Goal: Information Seeking & Learning: Learn about a topic

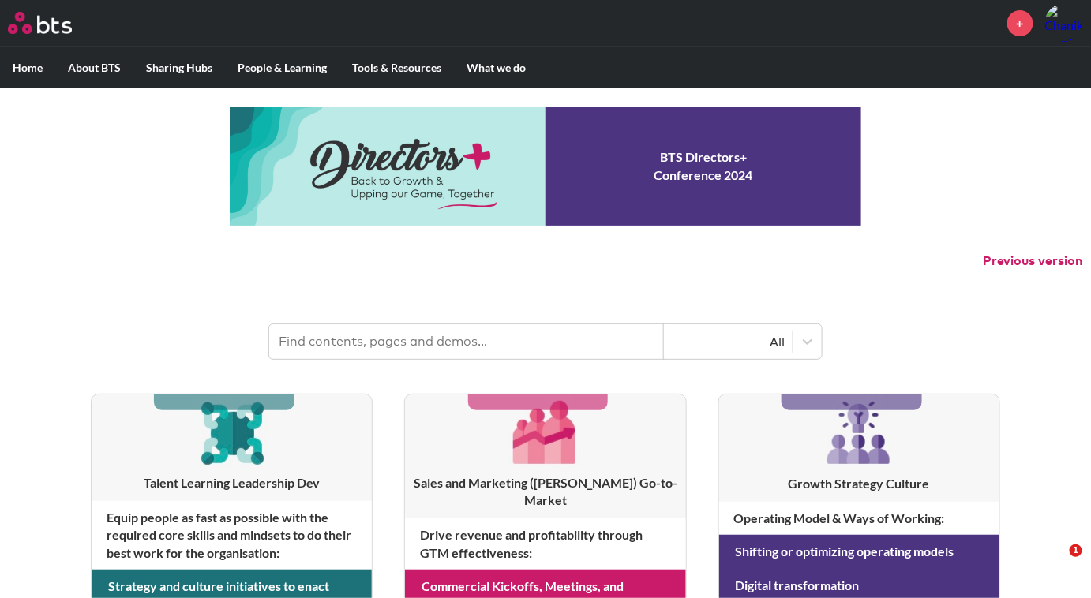
click at [519, 345] on input "text" at bounding box center [466, 341] width 395 height 35
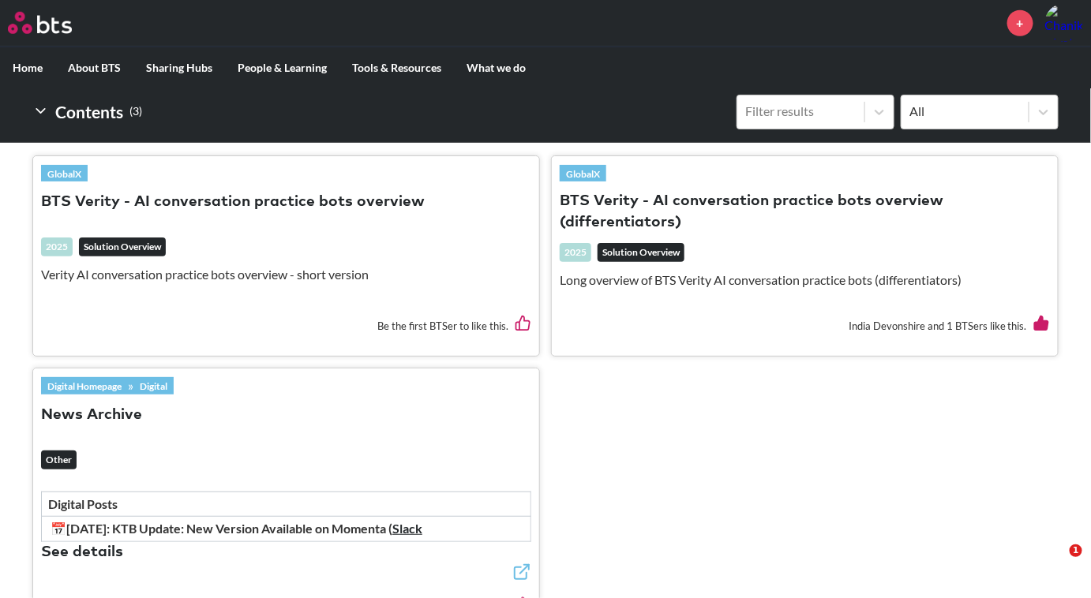
scroll to position [440, 0]
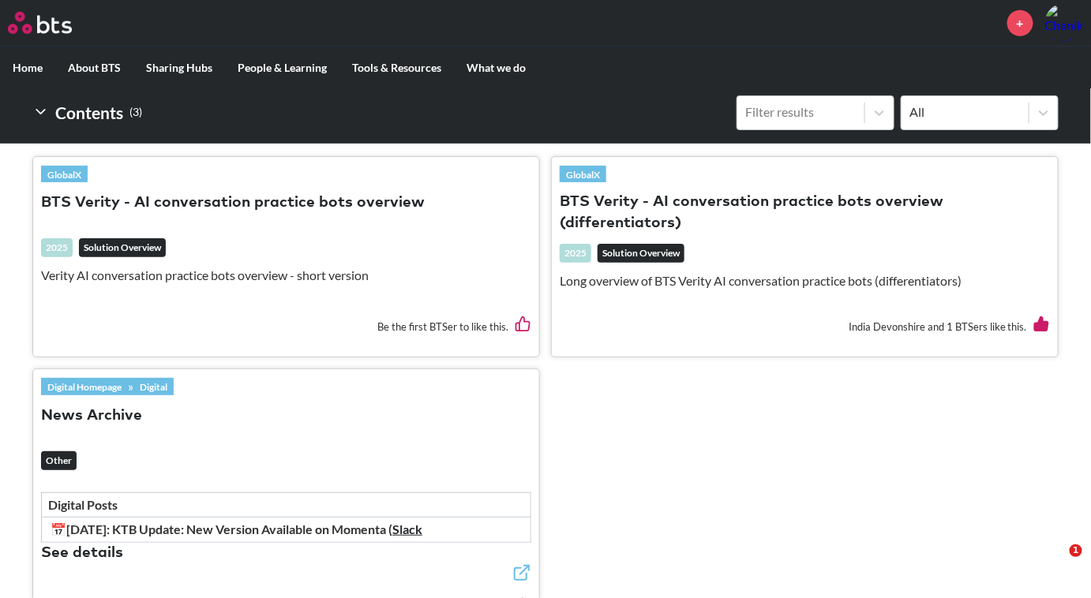
click at [255, 196] on button "BTS Verity - AI conversation practice bots overview" at bounding box center [233, 203] width 384 height 21
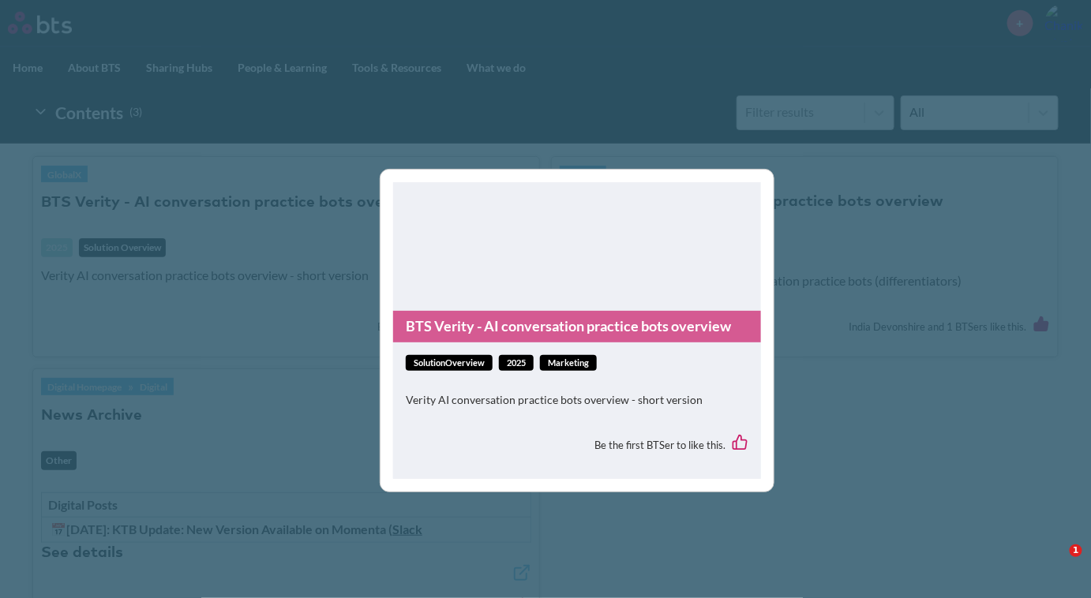
click at [639, 331] on link "BTS Verity - AI conversation practice bots overview" at bounding box center [577, 326] width 368 height 31
click at [582, 328] on link "BTS Verity - AI conversation practice bots overview" at bounding box center [577, 326] width 368 height 31
click at [319, 402] on div "BTS Verity - AI conversation practice bots overview solutionOverview 2025 Marke…" at bounding box center [545, 299] width 1091 height 598
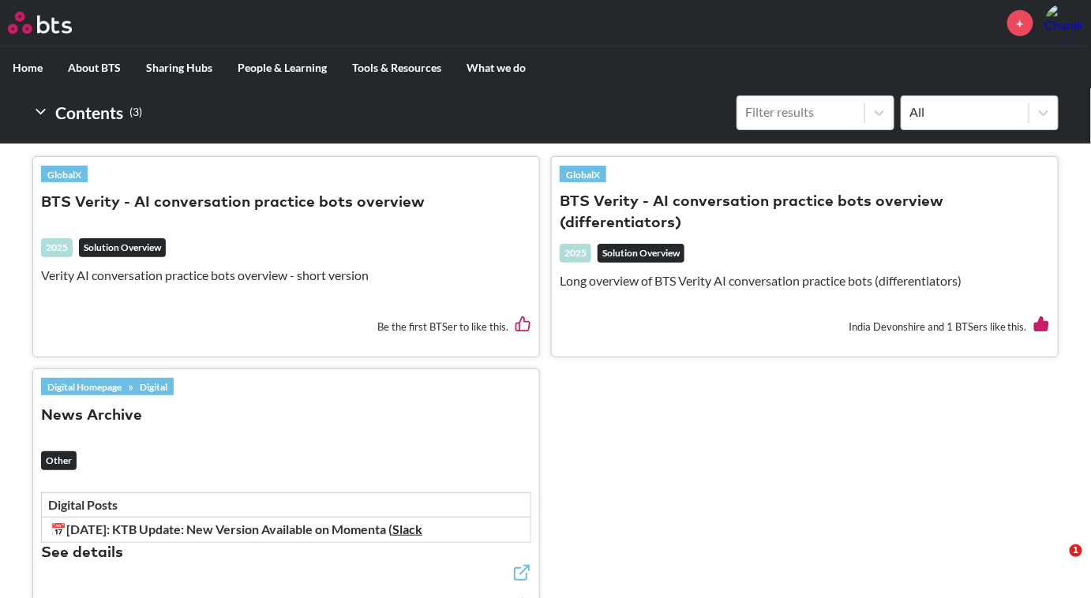
click at [645, 214] on button "BTS Verity - AI conversation practice bots overview (differentiators)" at bounding box center [805, 213] width 490 height 43
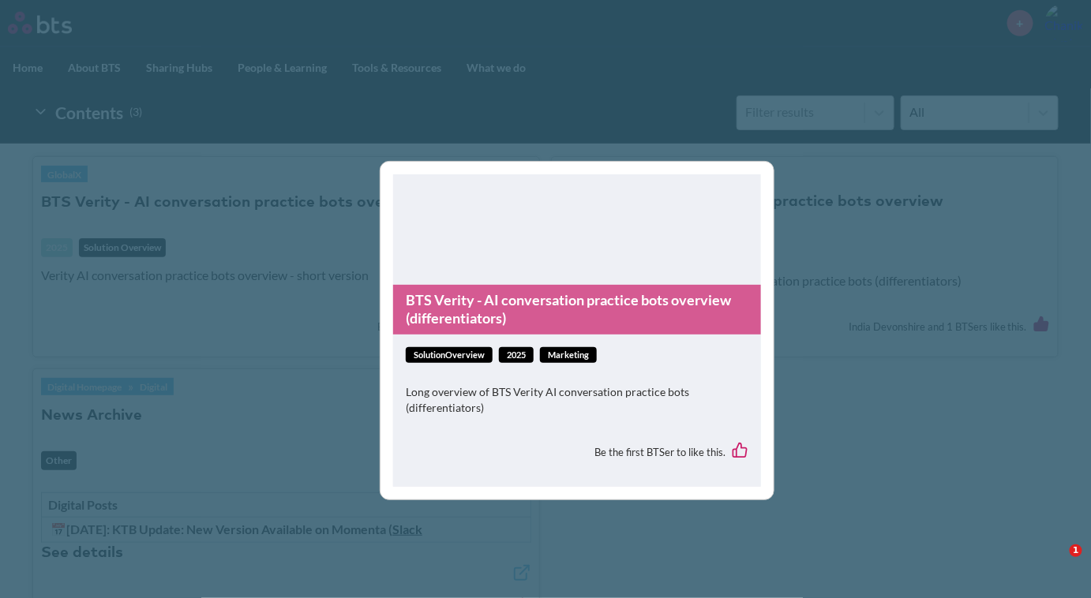
click at [575, 314] on link "BTS Verity - AI conversation practice bots overview (differentiators)" at bounding box center [577, 310] width 368 height 50
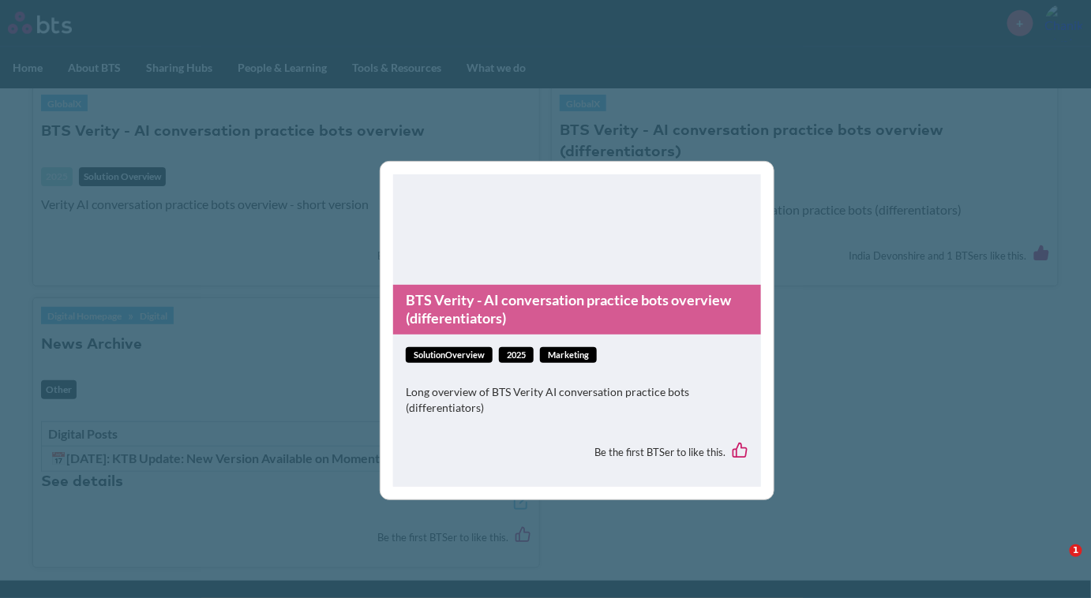
scroll to position [512, 0]
click at [254, 426] on div "BTS Verity - AI conversation practice bots overview (differentiators) solutionO…" at bounding box center [545, 299] width 1091 height 598
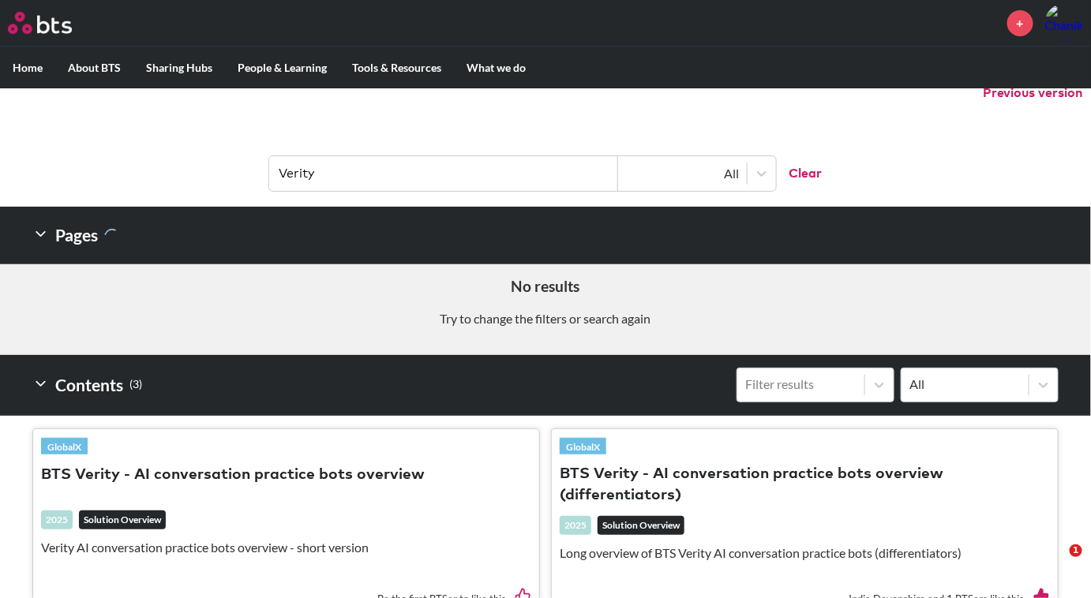
scroll to position [0, 0]
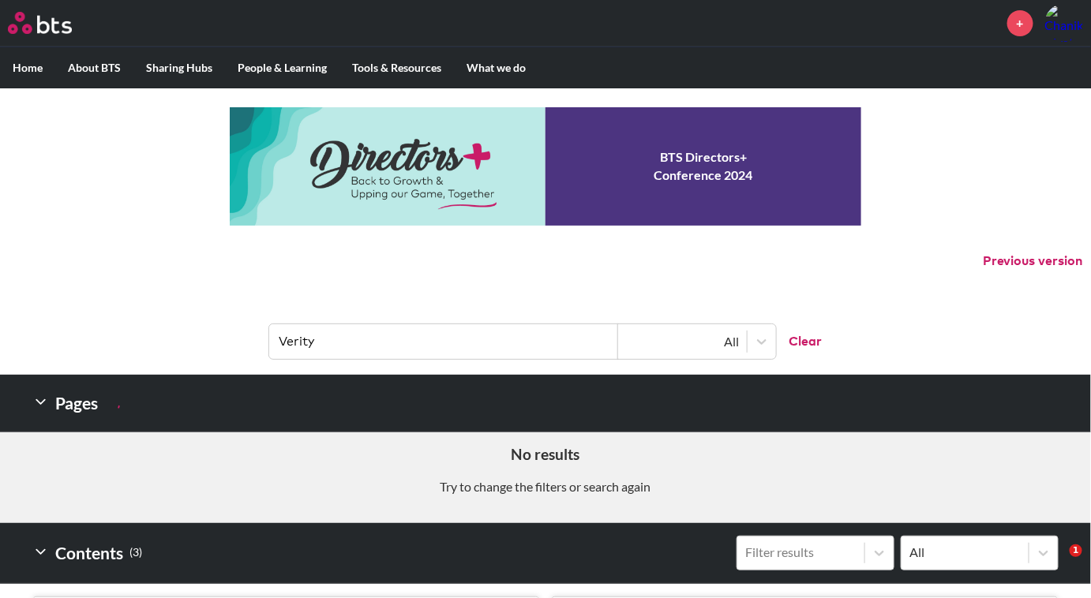
click at [383, 335] on input "Verity" at bounding box center [443, 341] width 349 height 35
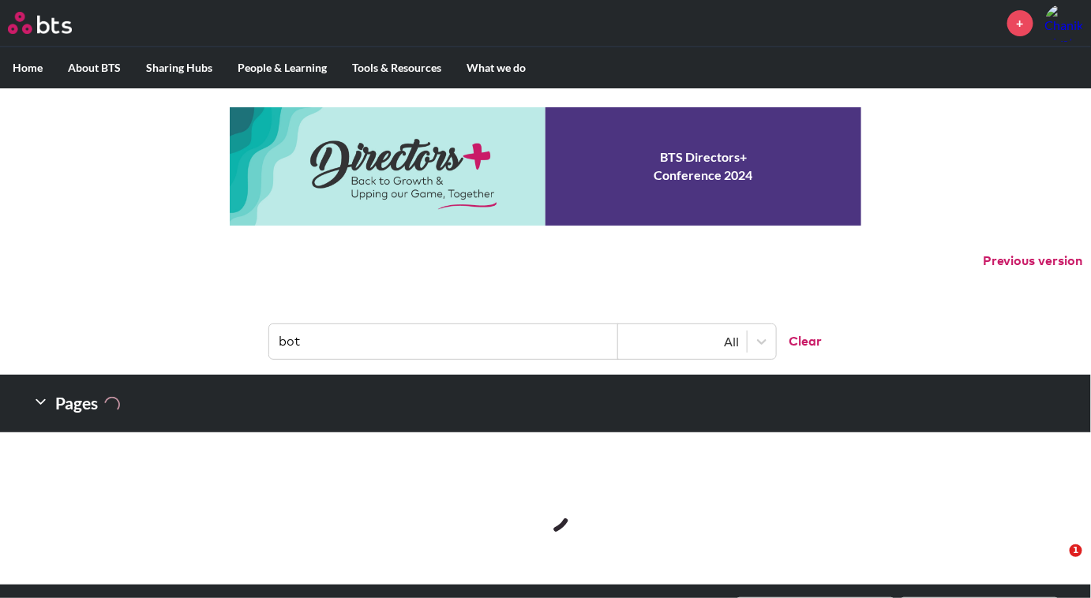
type input "bot"
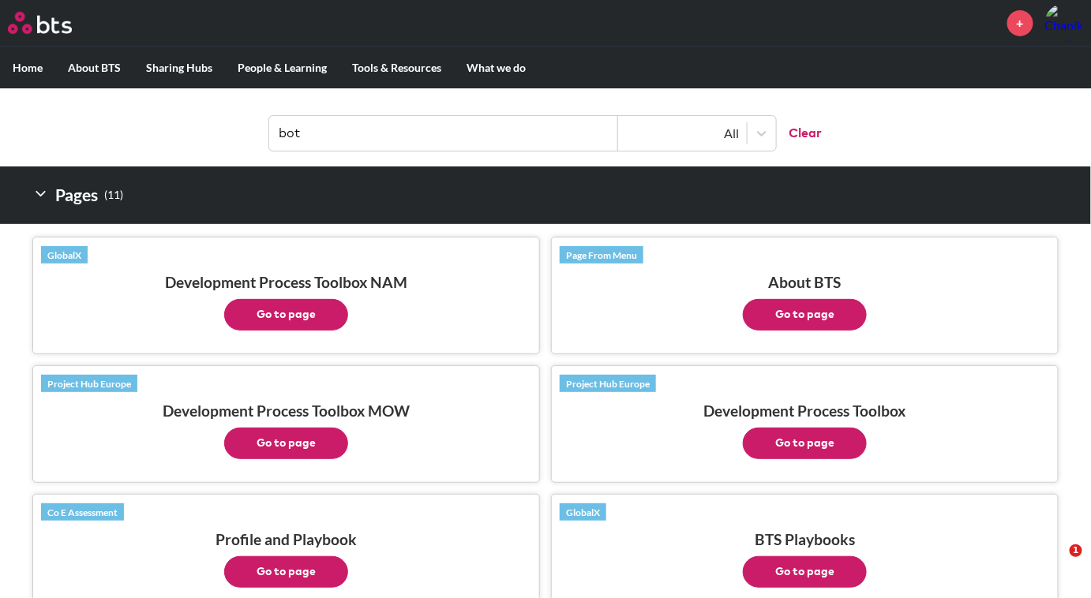
scroll to position [209, 0]
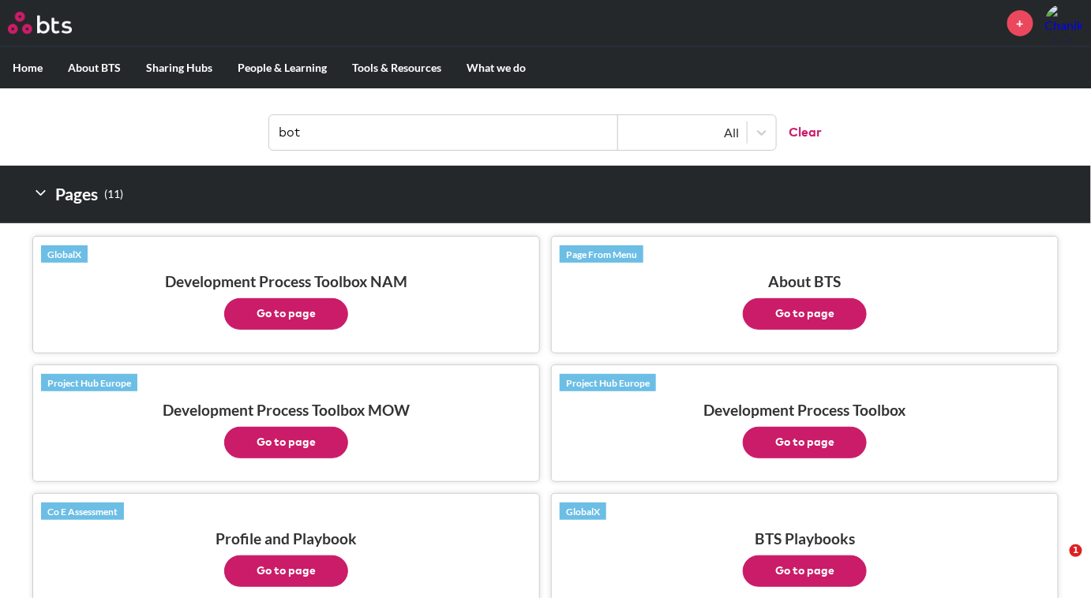
click at [328, 316] on button "Go to page" at bounding box center [286, 314] width 124 height 32
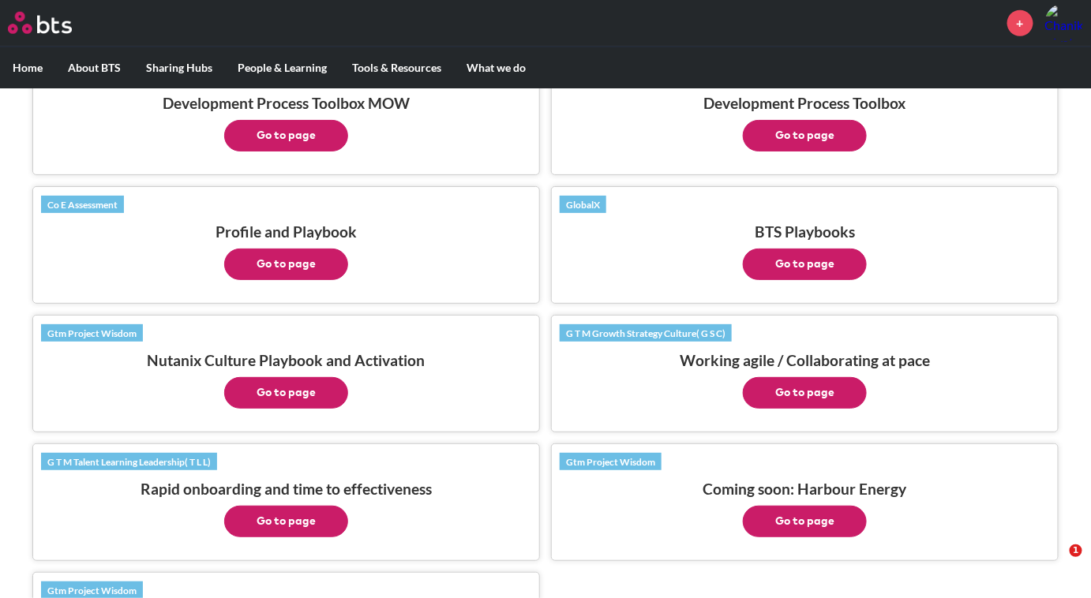
scroll to position [518, 0]
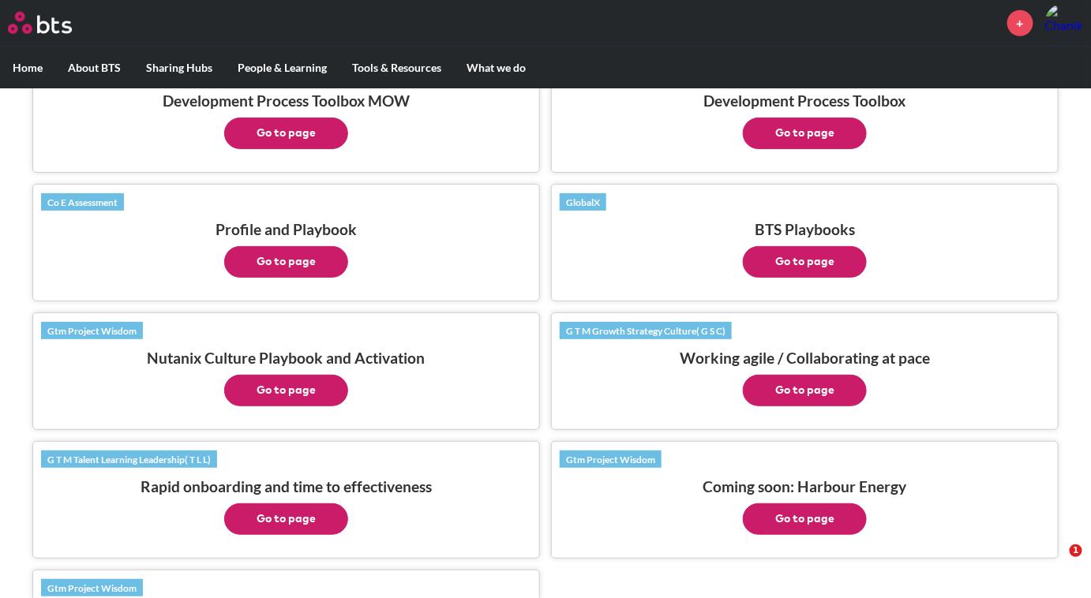
click at [784, 264] on button "Go to page" at bounding box center [805, 262] width 124 height 32
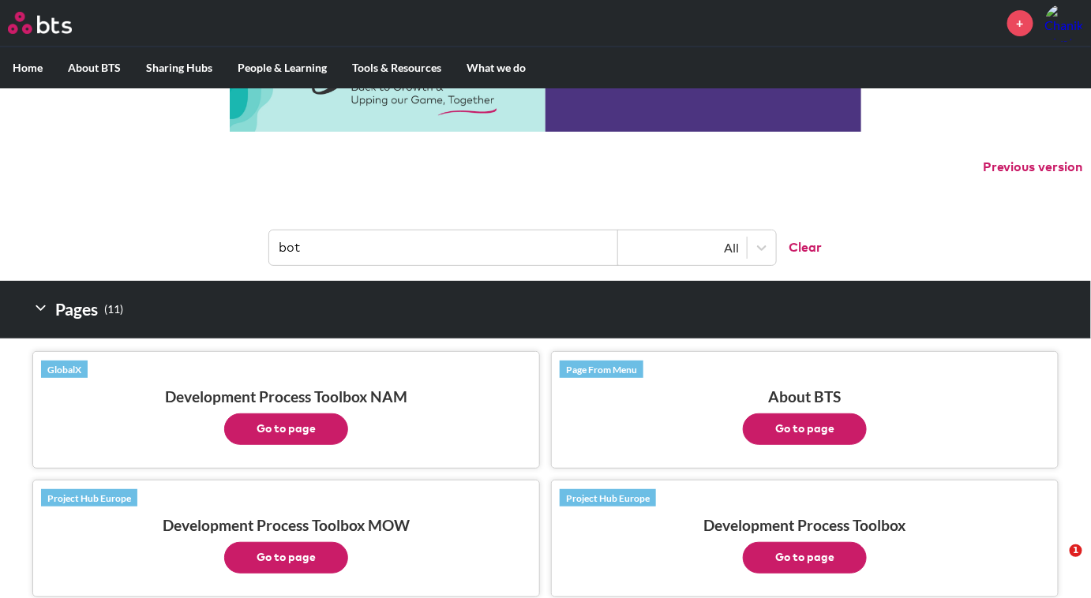
scroll to position [37, 0]
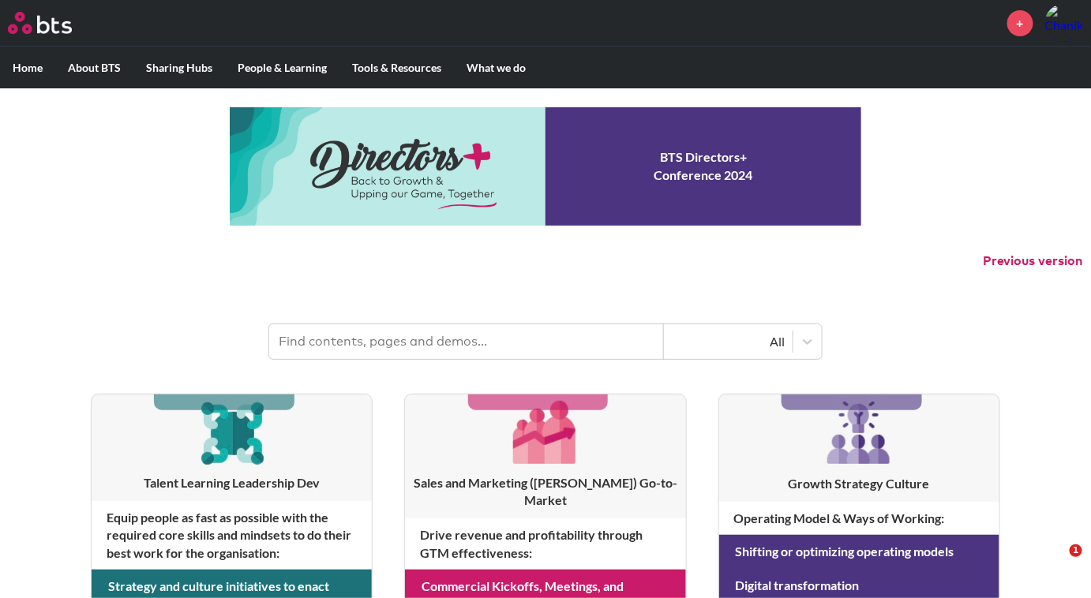
click at [629, 335] on input "text" at bounding box center [466, 341] width 395 height 35
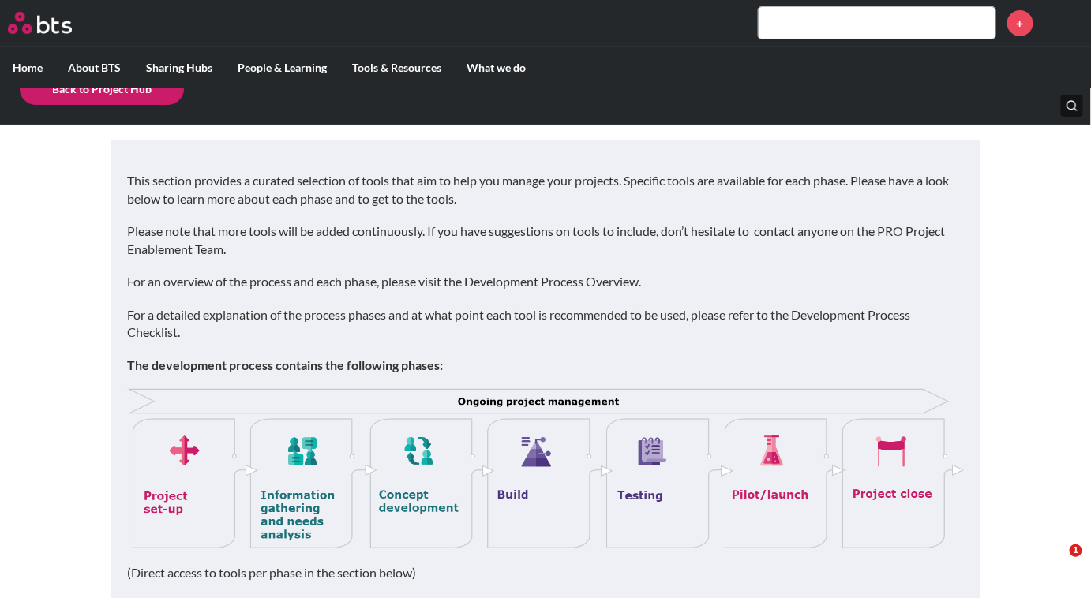
scroll to position [153, 0]
